Goal: Task Accomplishment & Management: Complete application form

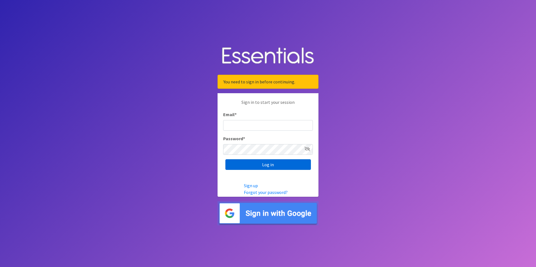
type input "[PERSON_NAME][DOMAIN_NAME][EMAIL_ADDRESS][DOMAIN_NAME]"
click at [264, 165] on input "Log in" at bounding box center [267, 164] width 85 height 11
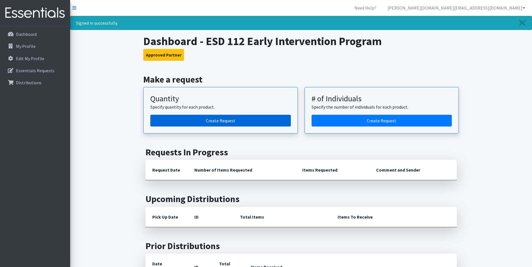
click at [257, 119] on link "Create Request" at bounding box center [220, 121] width 140 height 12
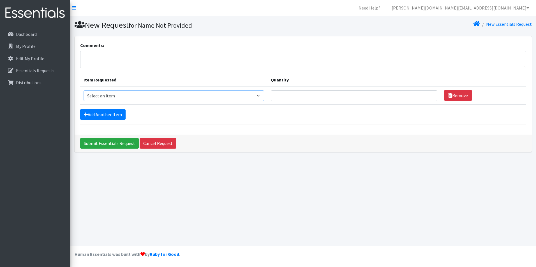
click at [128, 100] on select "Select an item Diaper (Size 2) Diaper (Size 3) Diaper (Size 4) Diaper (Size 5) …" at bounding box center [173, 96] width 181 height 11
select select "2937"
click at [83, 91] on select "Select an item Diaper (Size 2) Diaper (Size 3) Diaper (Size 4) Diaper (Size 5) …" at bounding box center [173, 96] width 181 height 11
click at [252, 97] on select "Select an item Diaper (Size 2) Diaper (Size 3) Diaper (Size 4) Diaper (Size 5) …" at bounding box center [173, 96] width 181 height 11
click at [83, 91] on select "Select an item Diaper (Size 2) Diaper (Size 3) Diaper (Size 4) Diaper (Size 5) …" at bounding box center [173, 96] width 181 height 11
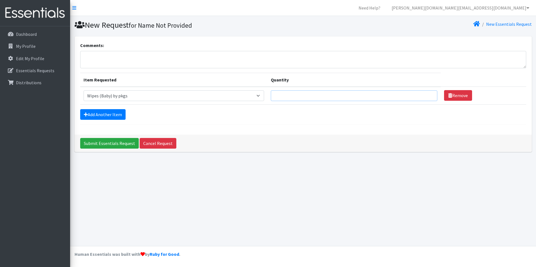
click at [322, 96] on input "Quantity" at bounding box center [354, 96] width 166 height 11
type input "36"
click at [97, 118] on link "Add Another Item" at bounding box center [102, 114] width 45 height 11
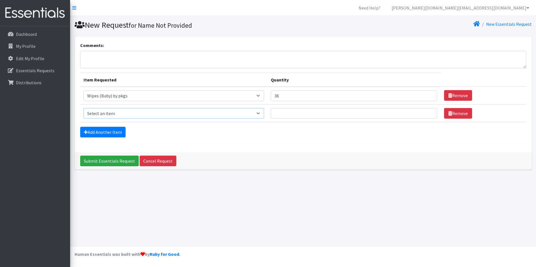
click at [263, 115] on select "Select an item Diaper (Size 2) Diaper (Size 3) Diaper (Size 4) Diaper (Size 5) …" at bounding box center [173, 113] width 181 height 11
select select "2958"
click at [83, 108] on select "Select an item Diaper (Size 2) Diaper (Size 3) Diaper (Size 4) Diaper (Size 5) …" at bounding box center [173, 113] width 181 height 11
click at [301, 110] on input "Quantity" at bounding box center [354, 113] width 166 height 11
type input "100"
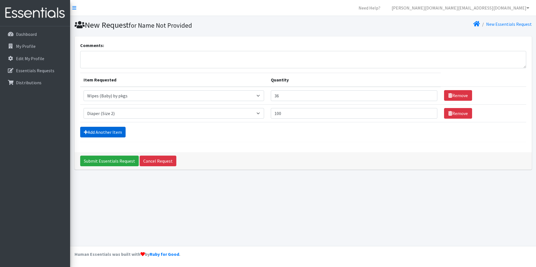
click at [94, 134] on link "Add Another Item" at bounding box center [102, 132] width 45 height 11
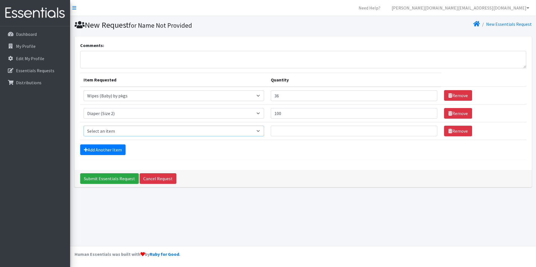
click at [262, 131] on select "Select an item Diaper (Size 2) Diaper (Size 3) Diaper (Size 4) Diaper (Size 5) …" at bounding box center [173, 131] width 181 height 11
select select "2960"
click at [83, 126] on select "Select an item Diaper (Size 2) Diaper (Size 3) Diaper (Size 4) Diaper (Size 5) …" at bounding box center [173, 131] width 181 height 11
click at [314, 134] on input "Quantity" at bounding box center [354, 131] width 166 height 11
type input "250"
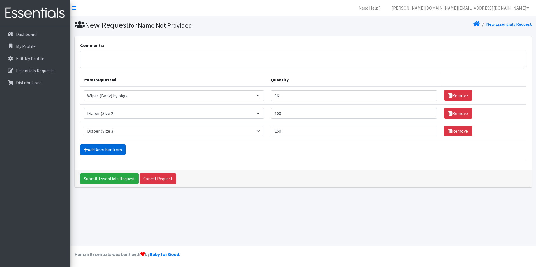
click at [94, 150] on link "Add Another Item" at bounding box center [102, 150] width 45 height 11
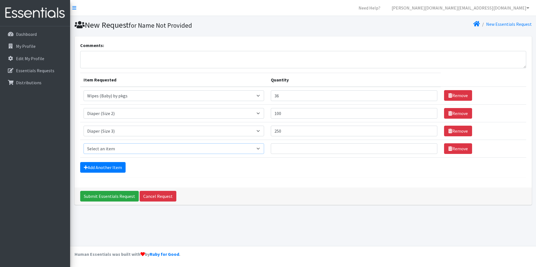
click at [125, 147] on select "Select an item Diaper (Size 2) Diaper (Size 3) Diaper (Size 4) Diaper (Size 5) …" at bounding box center [173, 148] width 181 height 11
select select "2930"
click at [83, 143] on select "Select an item Diaper (Size 2) Diaper (Size 3) Diaper (Size 4) Diaper (Size 5) …" at bounding box center [173, 148] width 181 height 11
click at [286, 150] on input "Quantity" at bounding box center [354, 148] width 166 height 11
type input "125"
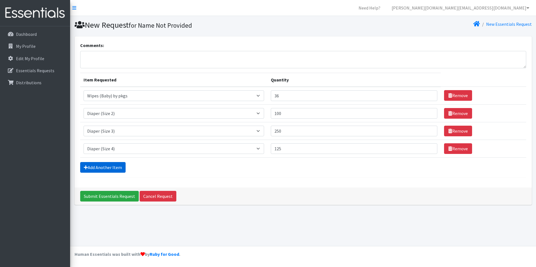
click at [108, 170] on link "Add Another Item" at bounding box center [102, 167] width 45 height 11
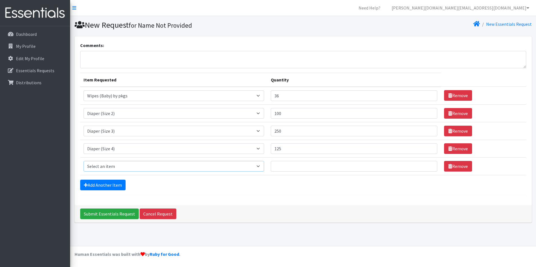
click at [122, 169] on select "Select an item Diaper (Size 2) Diaper (Size 3) Diaper (Size 4) Diaper (Size 5) …" at bounding box center [173, 166] width 181 height 11
select select "2961"
click at [83, 161] on select "Select an item Diaper (Size 2) Diaper (Size 3) Diaper (Size 4) Diaper (Size 5) …" at bounding box center [173, 166] width 181 height 11
click at [325, 166] on input "Quantity" at bounding box center [354, 166] width 166 height 11
type input "250"
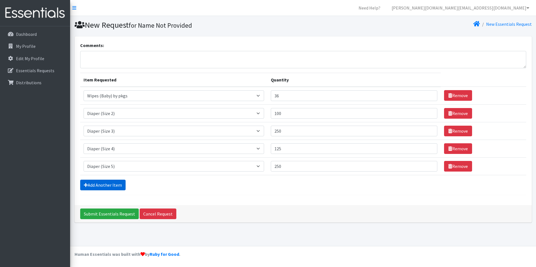
click at [97, 187] on link "Add Another Item" at bounding box center [102, 185] width 45 height 11
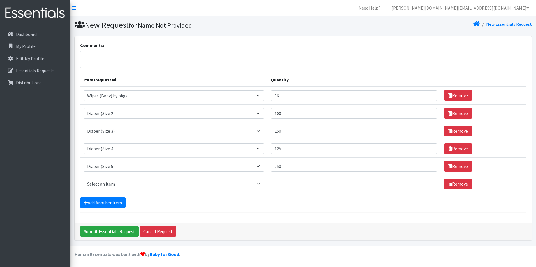
click at [116, 182] on select "Select an item Diaper (Size 2) Diaper (Size 3) Diaper (Size 4) Diaper (Size 5) …" at bounding box center [173, 184] width 181 height 11
select select "2950"
click at [83, 179] on select "Select an item Diaper (Size 2) Diaper (Size 3) Diaper (Size 4) Diaper (Size 5) …" at bounding box center [173, 184] width 181 height 11
click at [322, 188] on input "Quantity" at bounding box center [354, 184] width 166 height 11
type input "250"
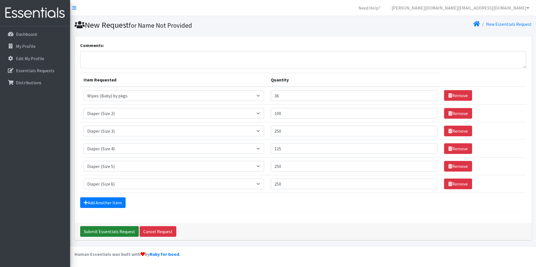
click at [129, 231] on input "Submit Essentials Request" at bounding box center [109, 231] width 59 height 11
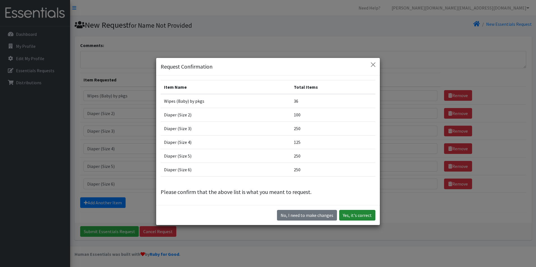
click at [350, 217] on button "Yes, it's correct" at bounding box center [357, 215] width 36 height 11
